Goal: Task Accomplishment & Management: Manage account settings

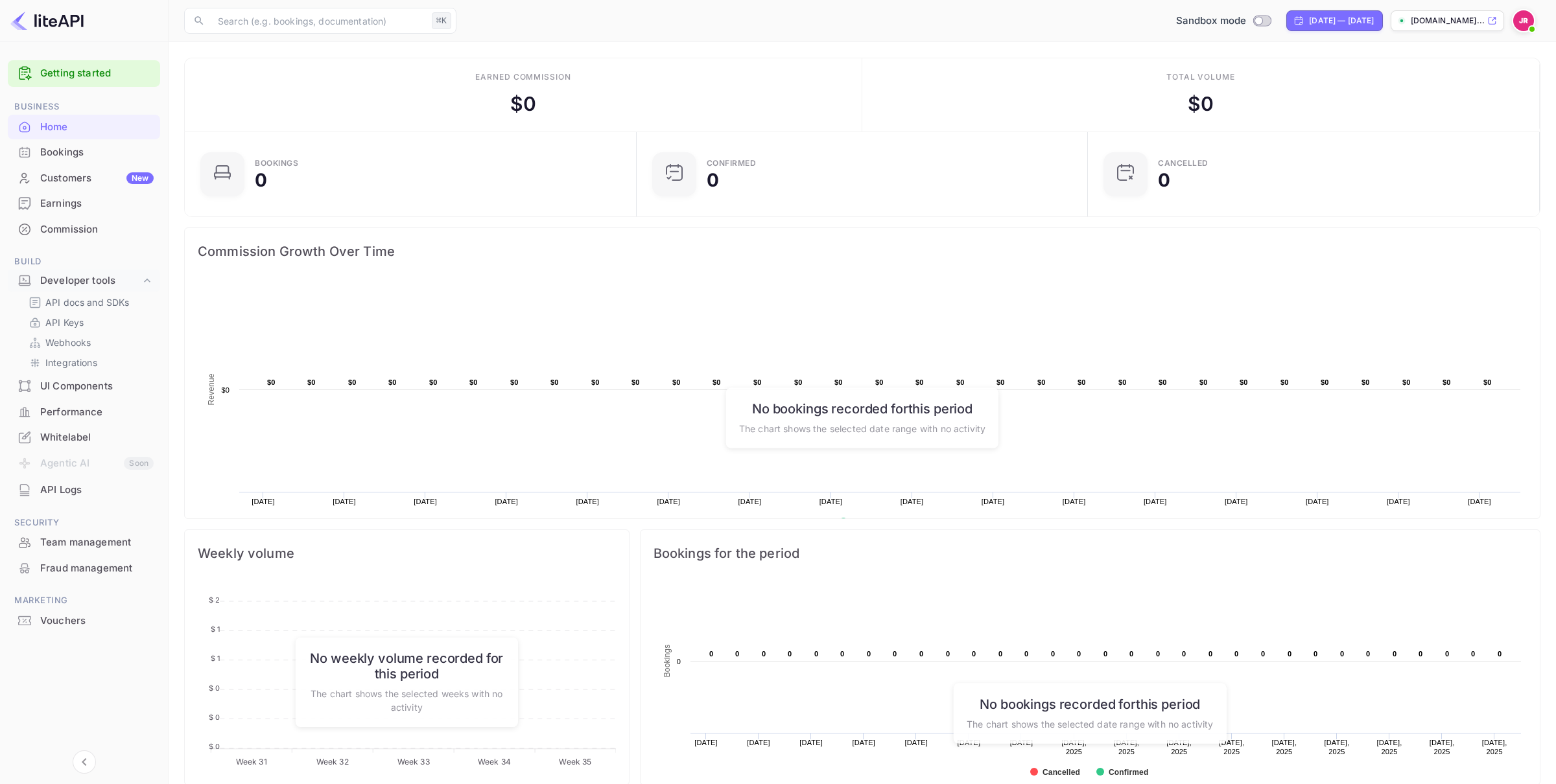
scroll to position [211, 444]
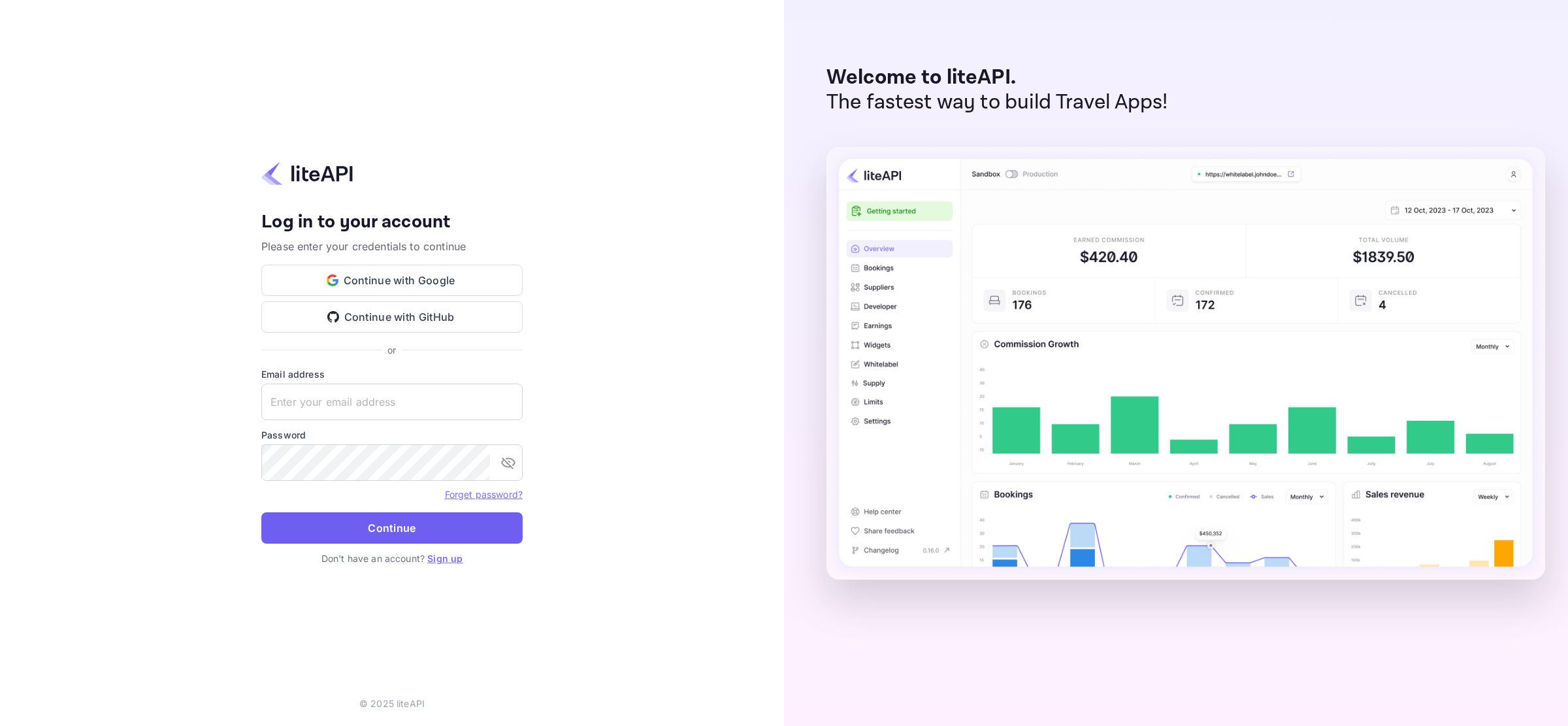
type input "[PERSON_NAME][EMAIL_ADDRESS][DOMAIN_NAME]"
click at [410, 529] on button "Continue" at bounding box center [392, 528] width 261 height 31
